Goal: Task Accomplishment & Management: Manage account settings

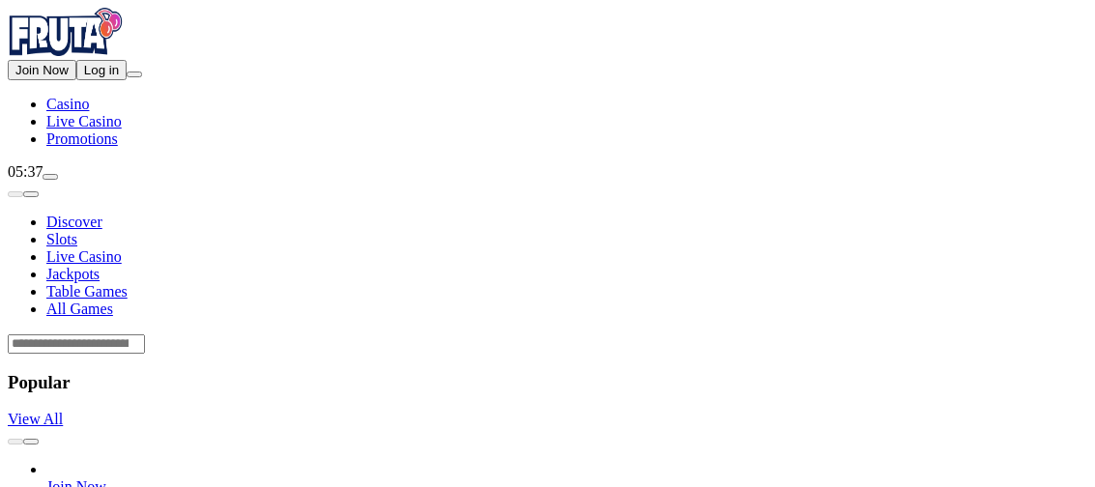
click at [113, 77] on span "Log in" at bounding box center [101, 70] width 35 height 14
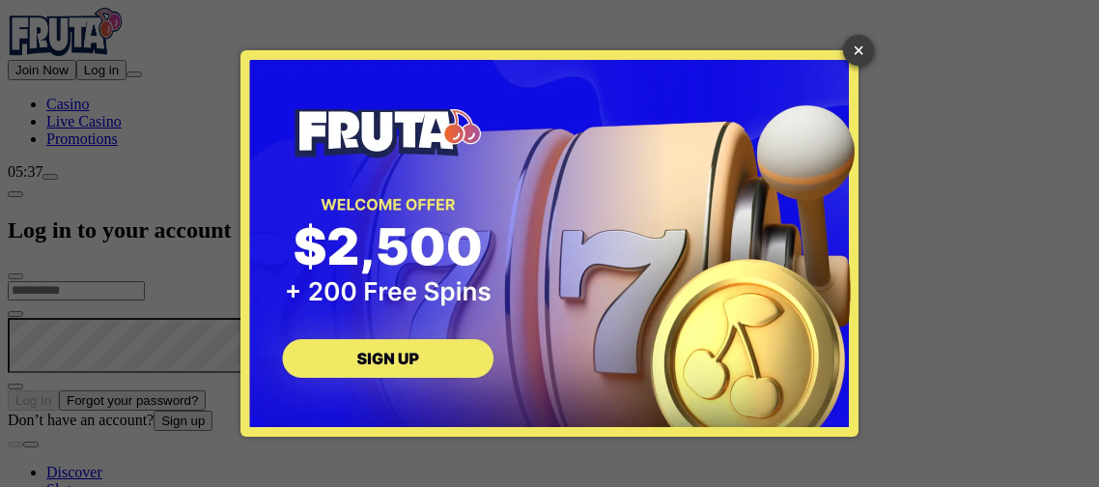
click at [857, 49] on link "×" at bounding box center [858, 50] width 31 height 31
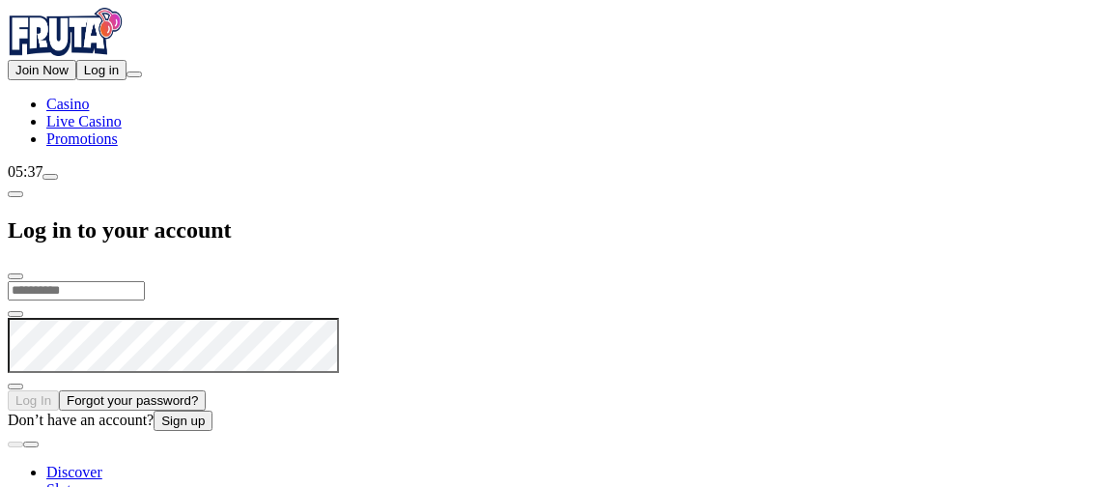
click at [145, 281] on input "email" at bounding box center [76, 290] width 137 height 19
type input "**********"
click at [8, 390] on button "Log In" at bounding box center [33, 400] width 51 height 20
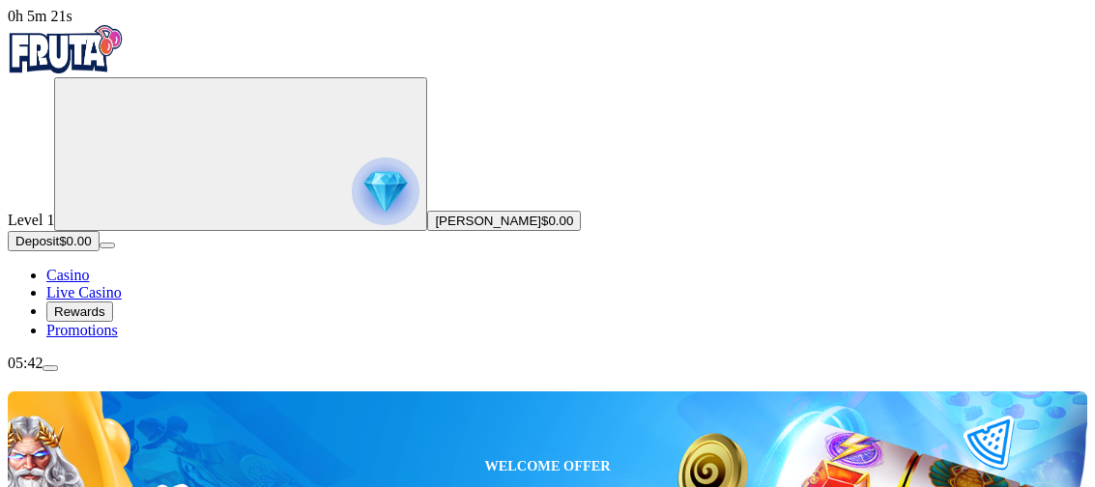
click at [50, 368] on span "menu icon" at bounding box center [50, 368] width 0 height 0
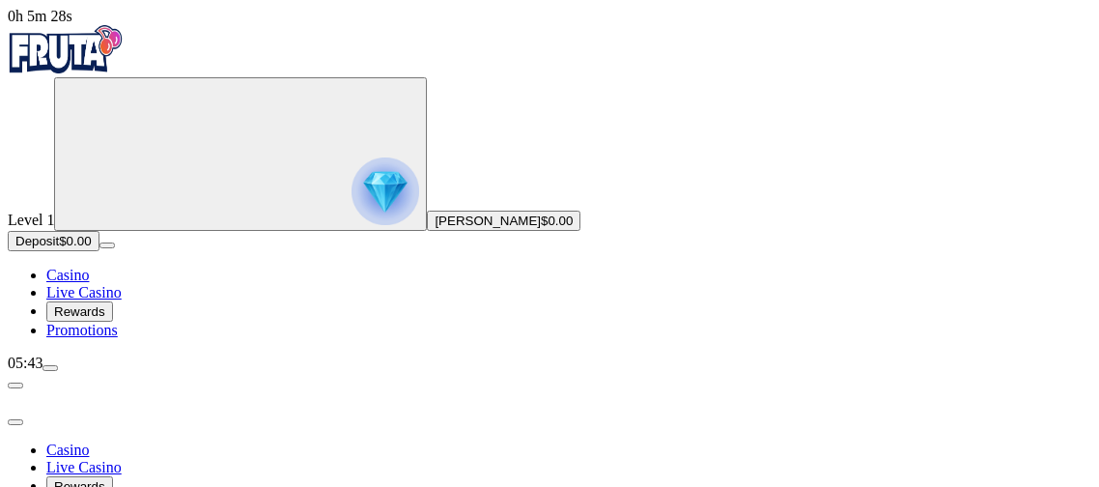
scroll to position [199, 0]
click at [15, 468] on span "close icon" at bounding box center [15, 468] width 0 height 0
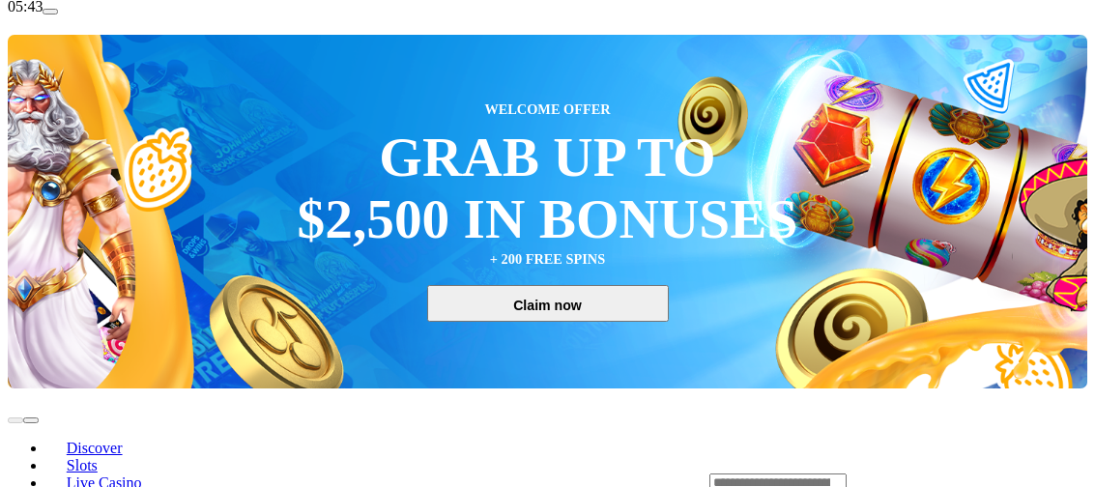
scroll to position [383, 0]
